Goal: Check status

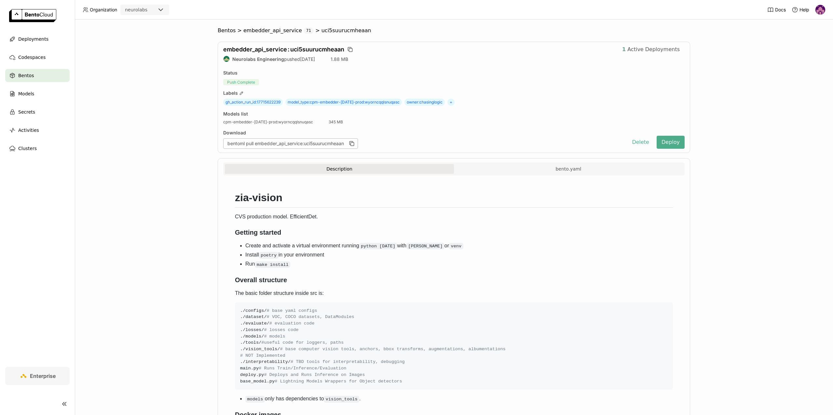
click at [643, 50] on span "Active Deployments" at bounding box center [653, 49] width 52 height 7
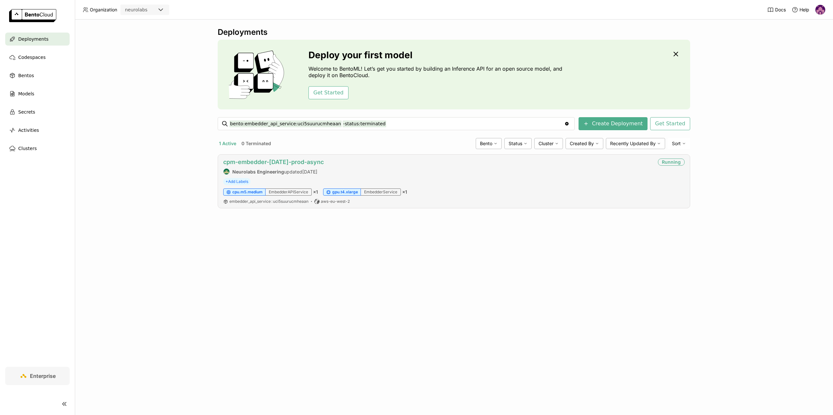
click at [309, 159] on link "cpm-embedder-[DATE]-prod-async" at bounding box center [273, 161] width 101 height 7
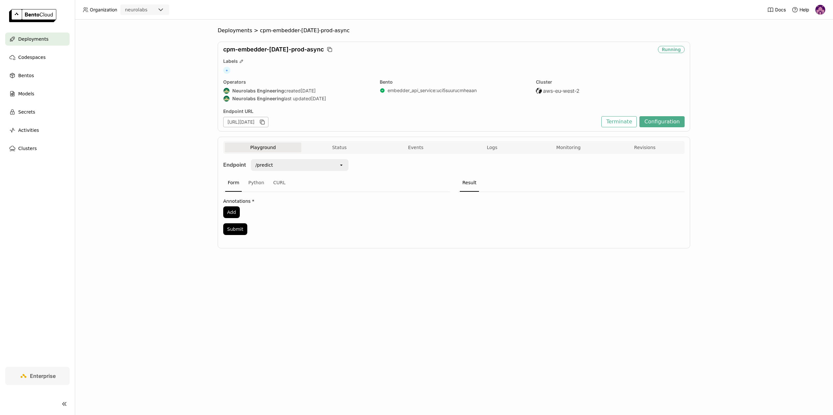
click at [324, 153] on div "Playground Status Events Logs Monitoring Revisions" at bounding box center [454, 148] width 458 height 11
click at [334, 146] on button "Status" at bounding box center [339, 148] width 76 height 10
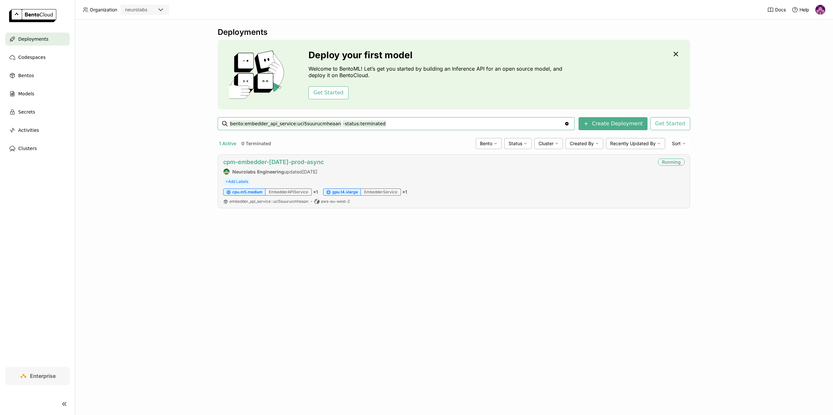
click at [291, 159] on link "cpm-embedder-[DATE]-prod-async" at bounding box center [273, 161] width 101 height 7
